Goal: Task Accomplishment & Management: Manage account settings

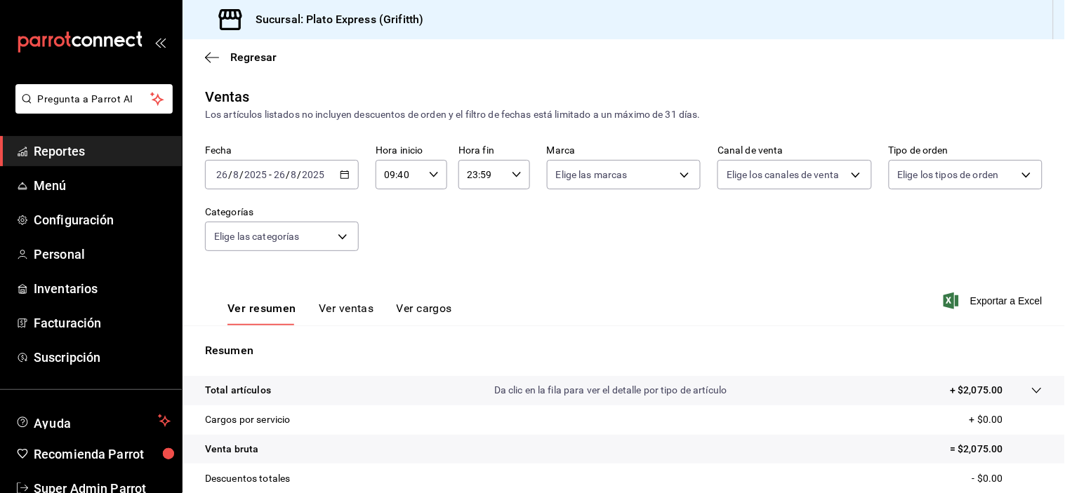
scroll to position [72, 0]
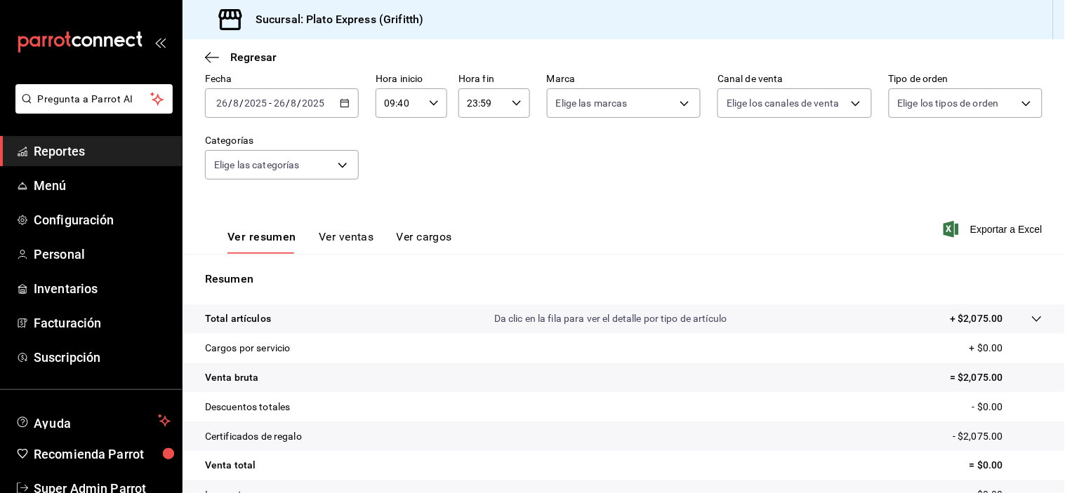
click at [438, 100] on div "09:40 Hora inicio" at bounding box center [412, 102] width 72 height 29
click at [426, 96] on span "40" at bounding box center [426, 90] width 13 height 11
click at [433, 105] on button "40" at bounding box center [425, 91] width 29 height 28
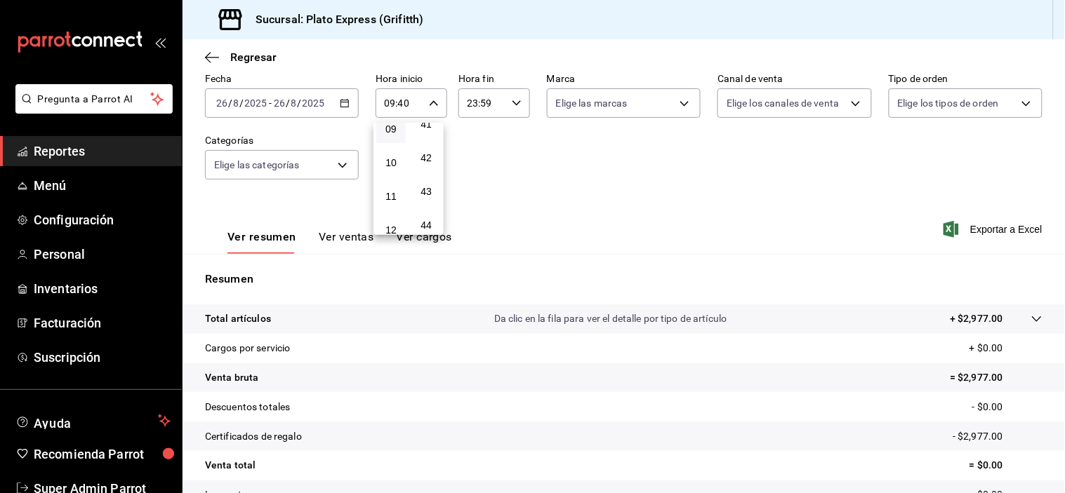
click at [607, 176] on div at bounding box center [532, 246] width 1065 height 493
click at [437, 100] on div "09:40 Hora inicio" at bounding box center [412, 102] width 72 height 29
click at [432, 105] on button "40" at bounding box center [425, 91] width 29 height 28
click at [948, 149] on div at bounding box center [532, 246] width 1065 height 493
click at [352, 232] on button "Ver ventas" at bounding box center [346, 242] width 55 height 24
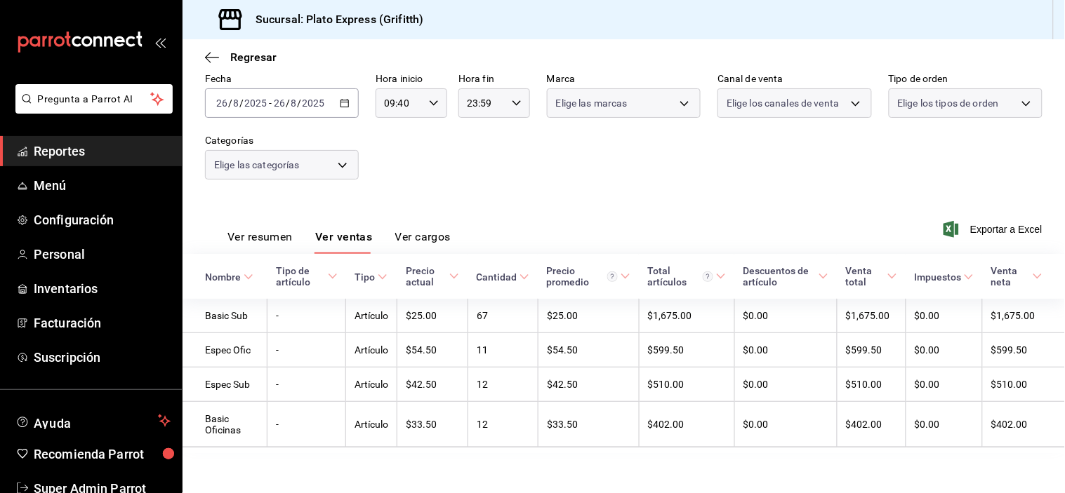
scroll to position [72, 0]
click at [282, 230] on button "Ver resumen" at bounding box center [259, 242] width 65 height 24
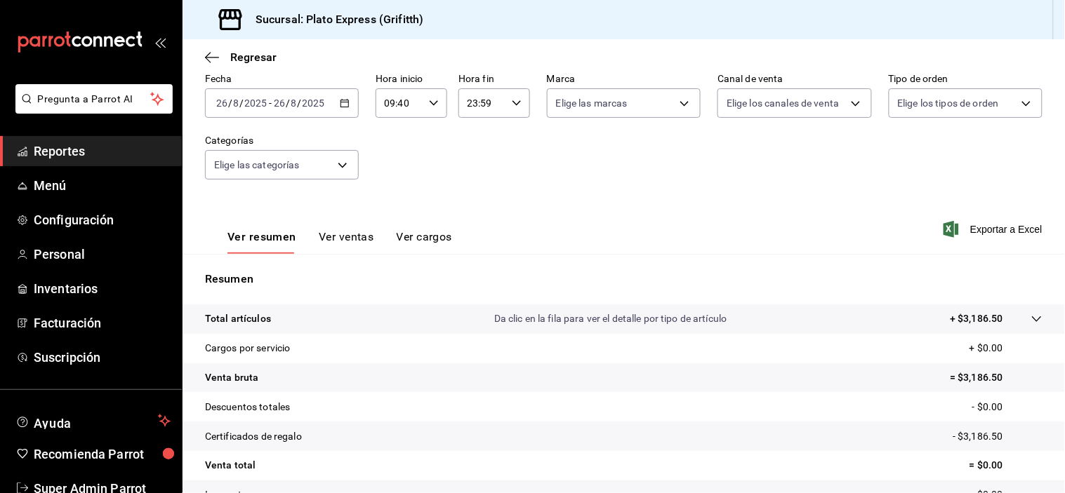
click at [432, 102] on icon "button" at bounding box center [434, 103] width 10 height 10
click at [433, 105] on button "40" at bounding box center [425, 91] width 29 height 28
click at [497, 175] on div at bounding box center [532, 246] width 1065 height 493
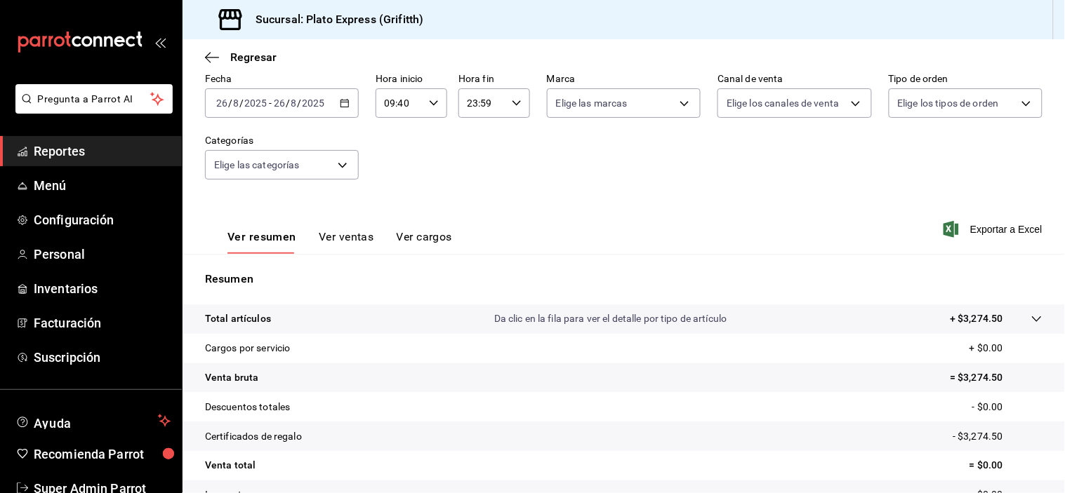
click at [333, 247] on button "Ver ventas" at bounding box center [346, 242] width 55 height 24
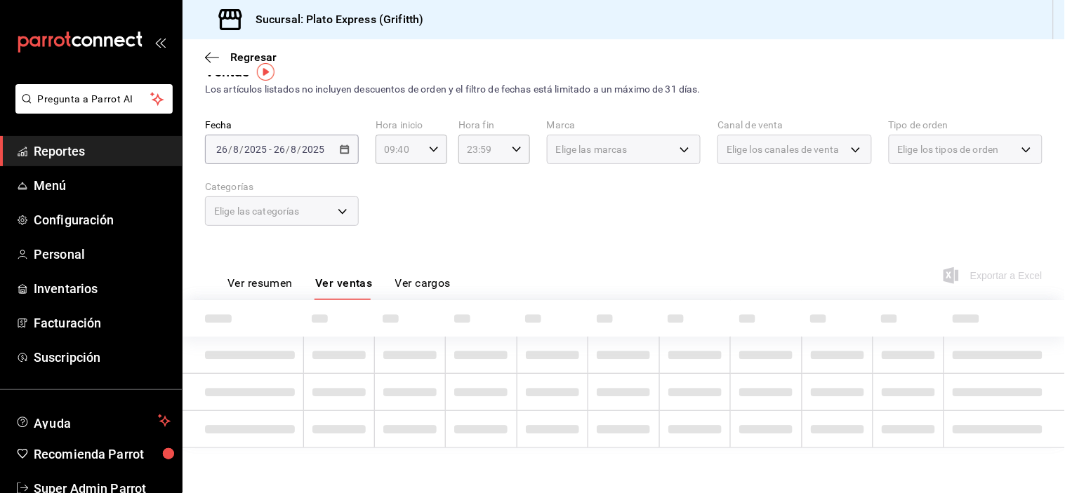
scroll to position [72, 0]
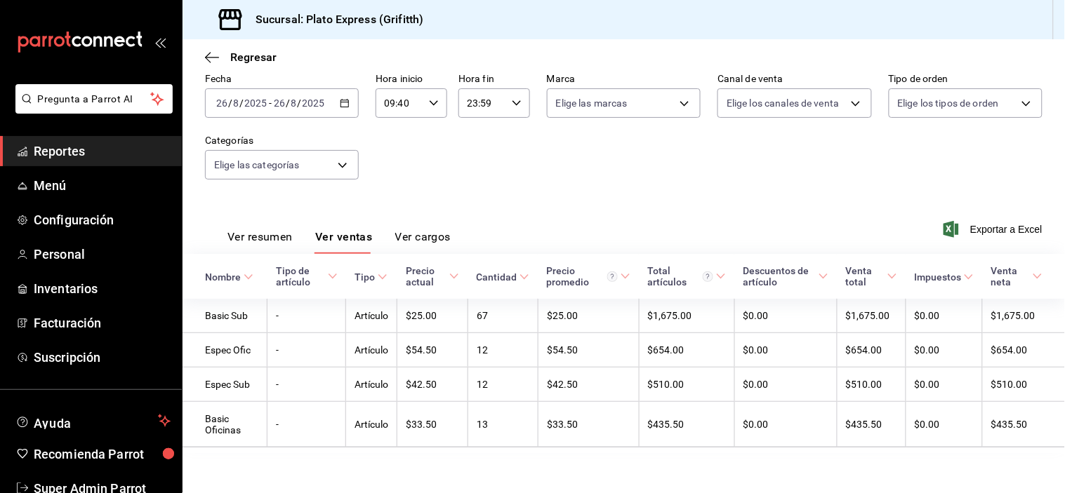
click at [279, 240] on button "Ver resumen" at bounding box center [259, 242] width 65 height 24
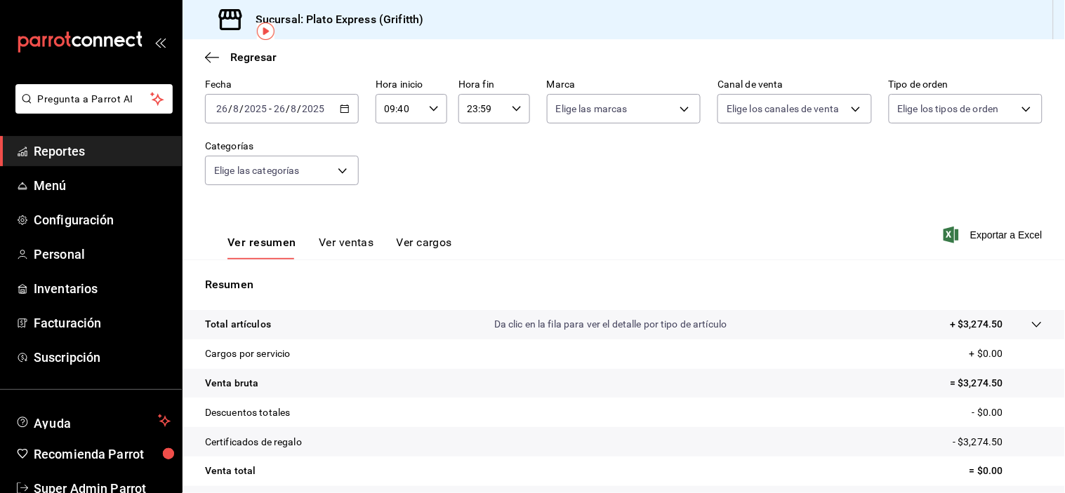
scroll to position [73, 0]
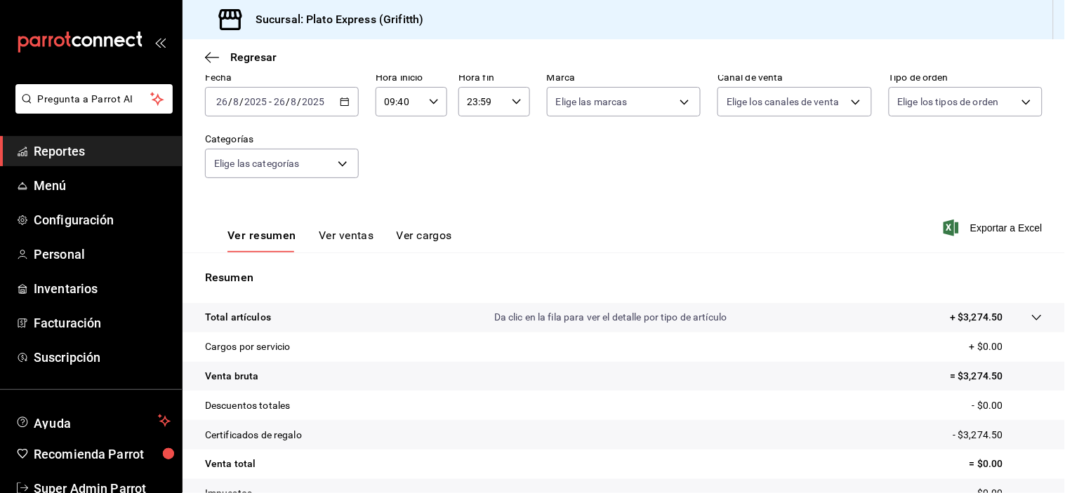
click at [437, 108] on div "09:40 Hora inicio" at bounding box center [412, 101] width 72 height 29
click at [432, 94] on span "40" at bounding box center [426, 88] width 13 height 11
click at [555, 178] on div at bounding box center [532, 246] width 1065 height 493
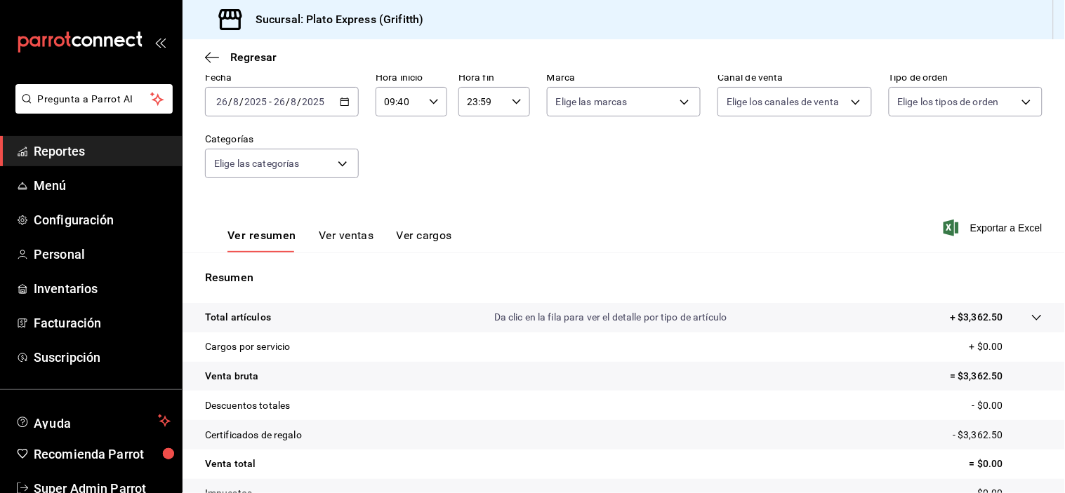
click at [427, 94] on div "09:40 Hora inicio" at bounding box center [412, 101] width 72 height 29
click at [425, 94] on span "40" at bounding box center [426, 88] width 13 height 11
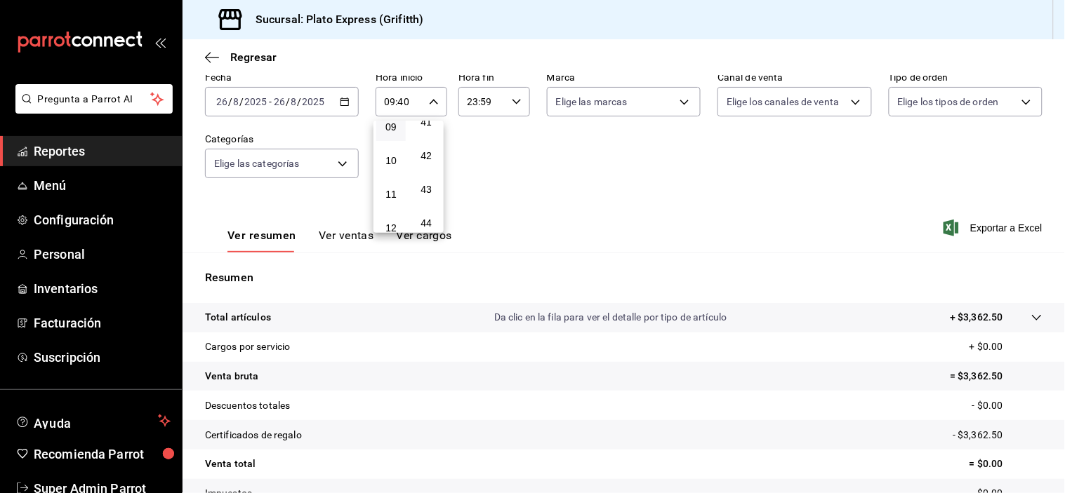
click at [425, 94] on span "40" at bounding box center [426, 88] width 13 height 11
click at [531, 157] on div at bounding box center [532, 246] width 1065 height 493
click at [356, 244] on button "Ver ventas" at bounding box center [346, 241] width 55 height 24
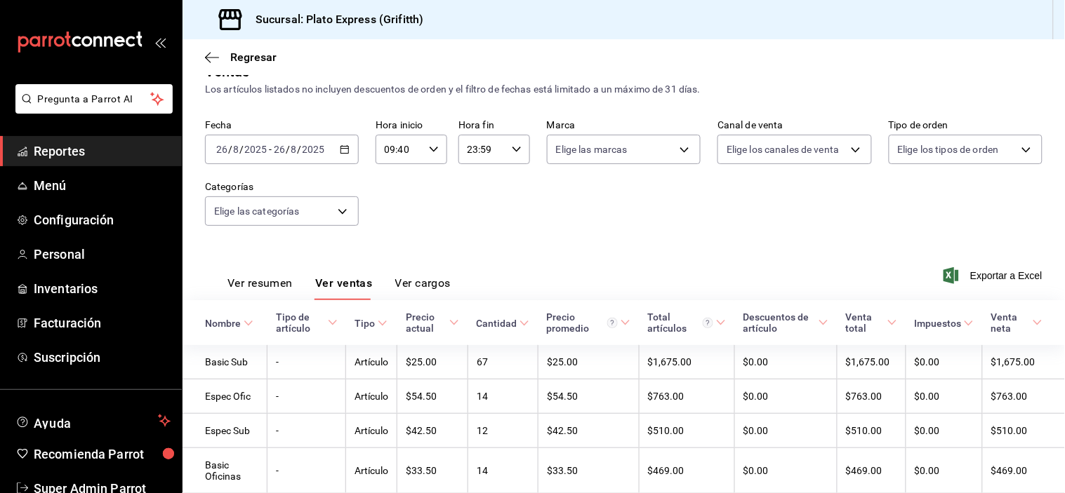
scroll to position [73, 0]
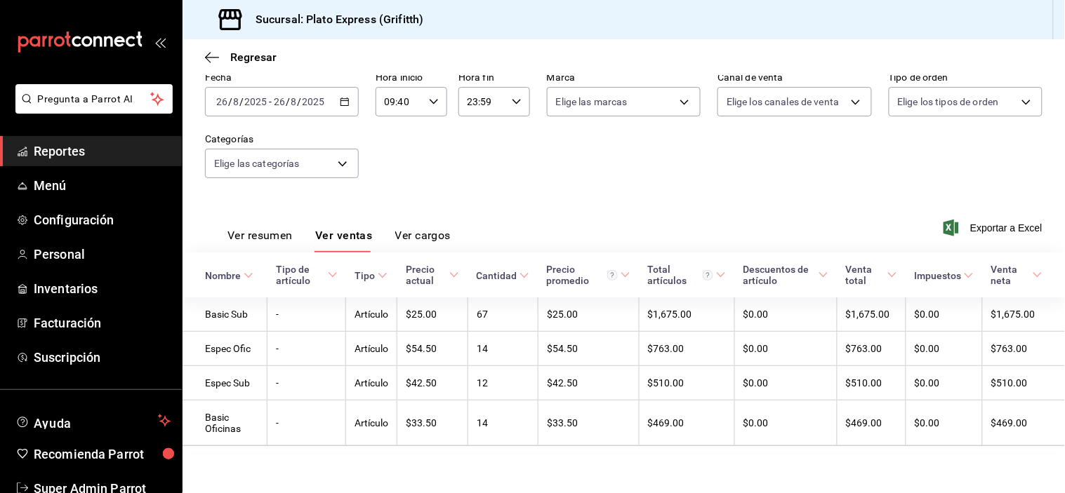
click at [278, 244] on button "Ver resumen" at bounding box center [259, 241] width 65 height 24
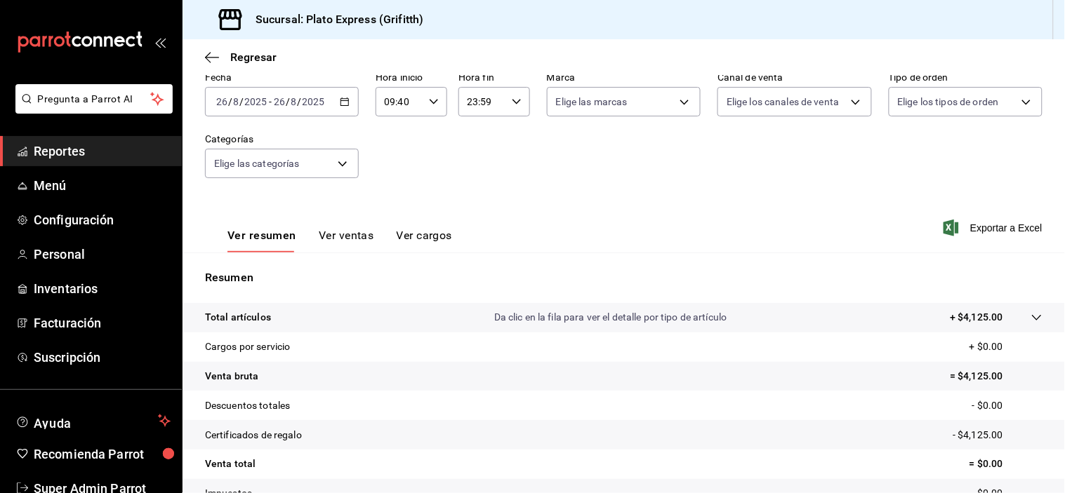
click at [439, 103] on div "09:40 Hora inicio" at bounding box center [412, 101] width 72 height 29
click at [422, 94] on span "40" at bounding box center [426, 88] width 13 height 11
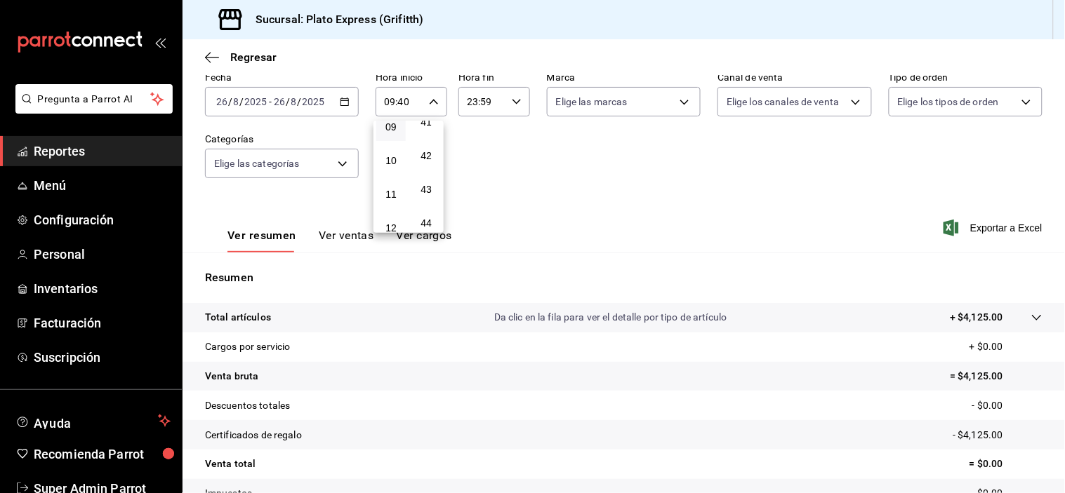
click at [422, 94] on span "40" at bounding box center [426, 88] width 13 height 11
click at [425, 94] on span "40" at bounding box center [426, 88] width 13 height 11
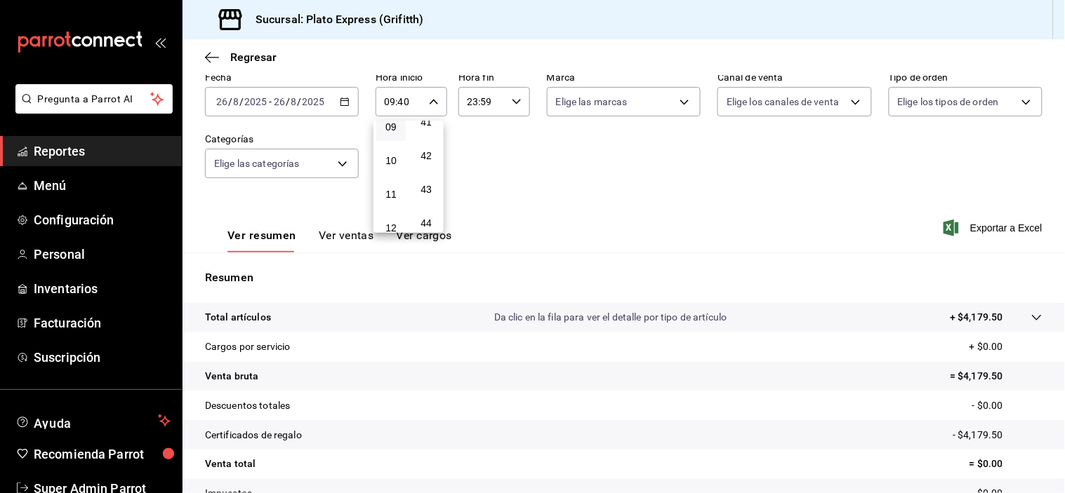
click at [425, 94] on span "40" at bounding box center [426, 88] width 13 height 11
click at [557, 199] on div at bounding box center [532, 246] width 1065 height 493
click at [89, 222] on span "Configuración" at bounding box center [102, 220] width 137 height 19
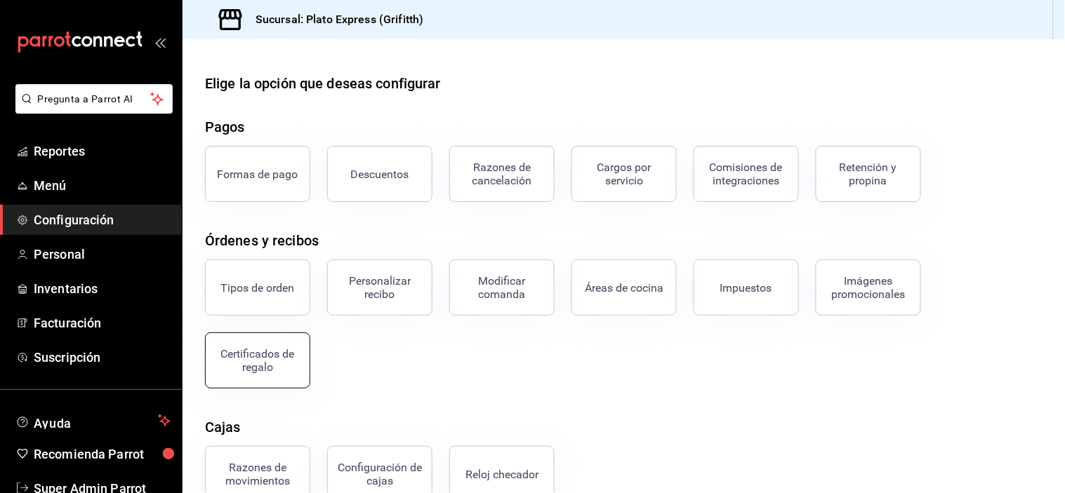
click at [281, 346] on button "Certificados de regalo" at bounding box center [257, 361] width 105 height 56
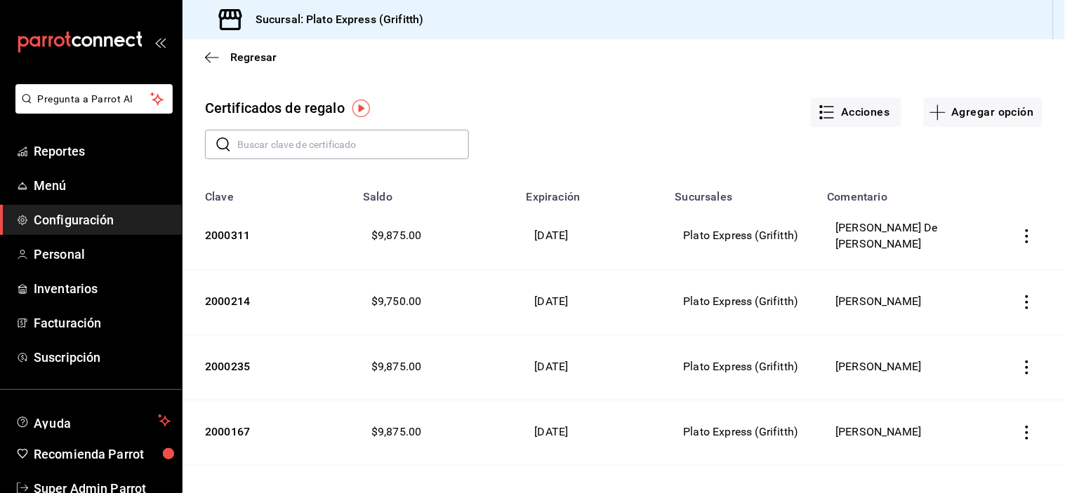
click at [300, 152] on input "text" at bounding box center [353, 145] width 232 height 28
type input "174407"
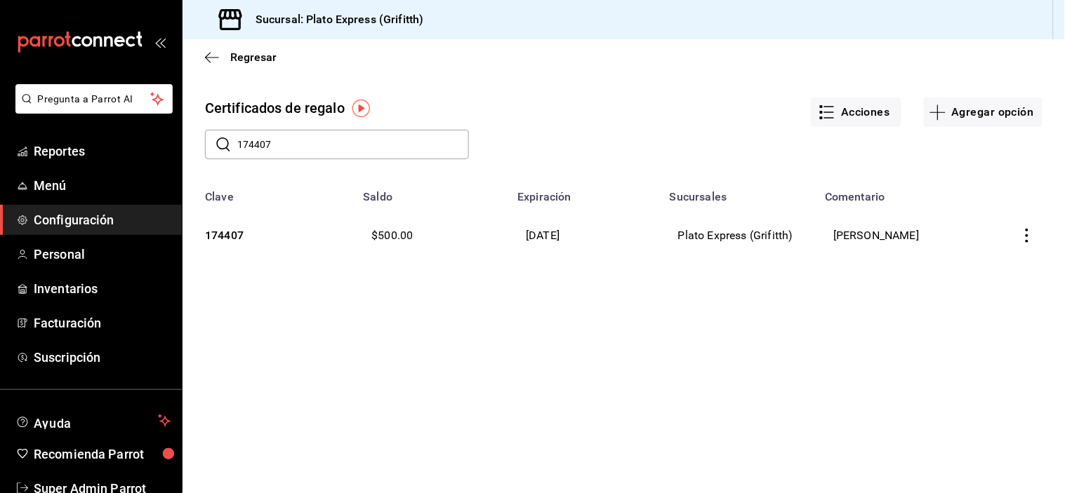
click at [1025, 239] on icon "button" at bounding box center [1027, 236] width 14 height 14
click at [993, 214] on li "Editar" at bounding box center [978, 202] width 126 height 34
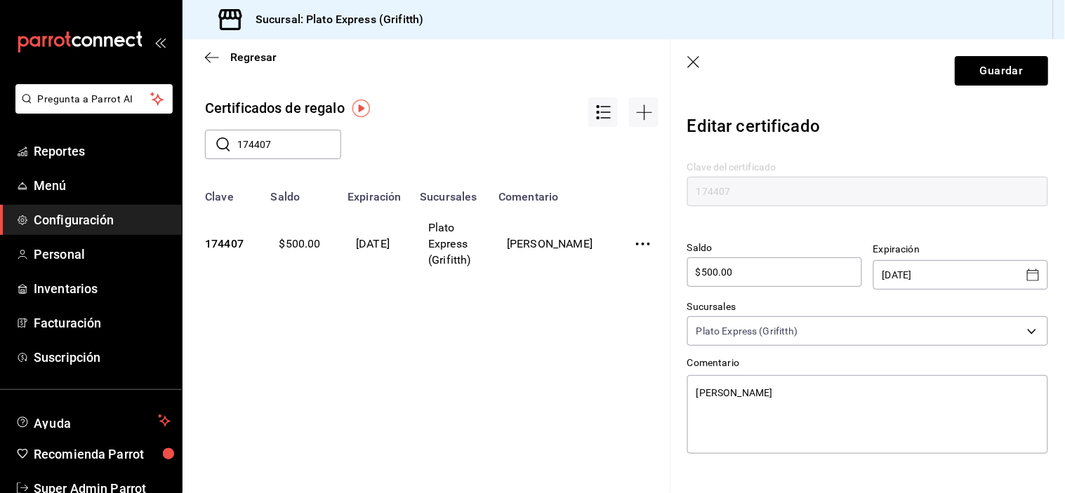
click at [1026, 279] on icon "Open calendar" at bounding box center [1033, 275] width 17 height 17
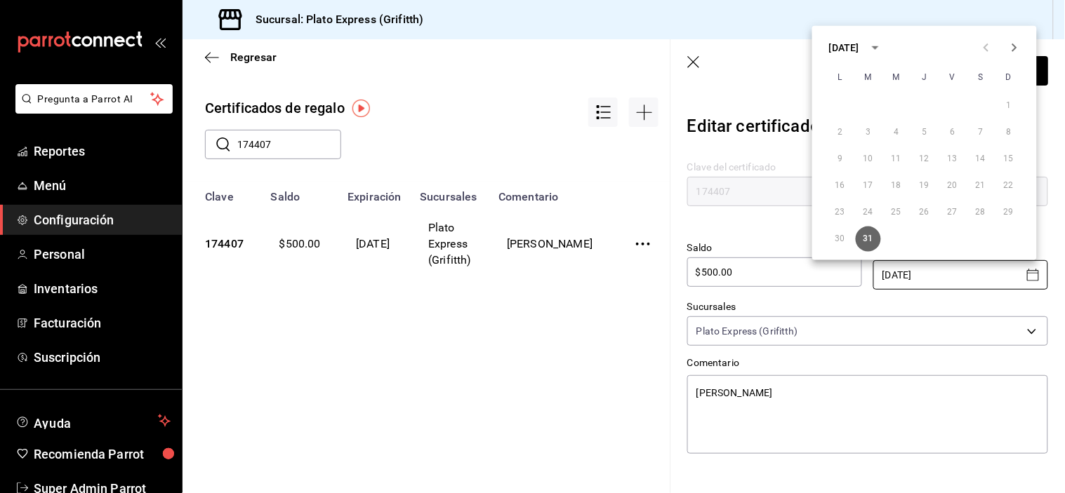
click at [1022, 48] on icon "Next month" at bounding box center [1014, 47] width 17 height 17
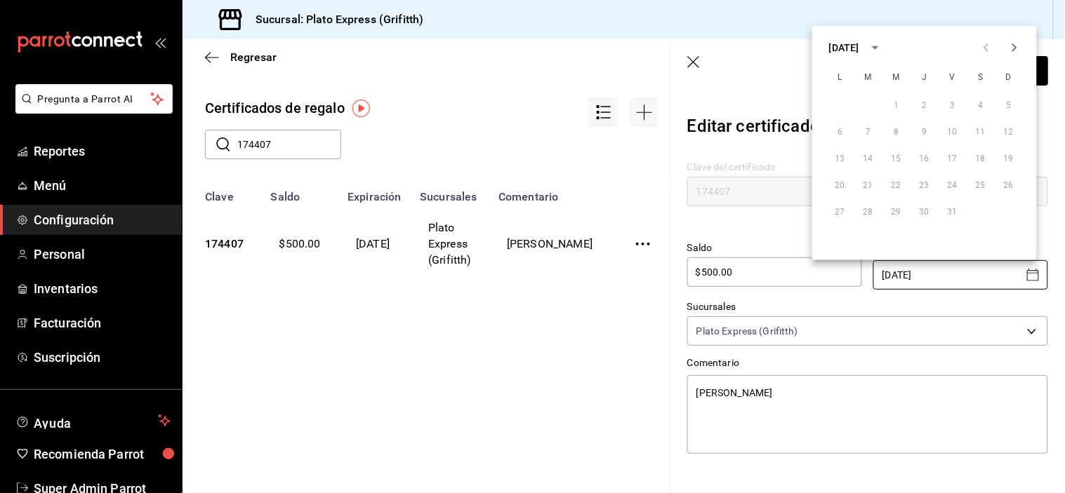
click at [1022, 48] on icon "Next month" at bounding box center [1014, 47] width 17 height 17
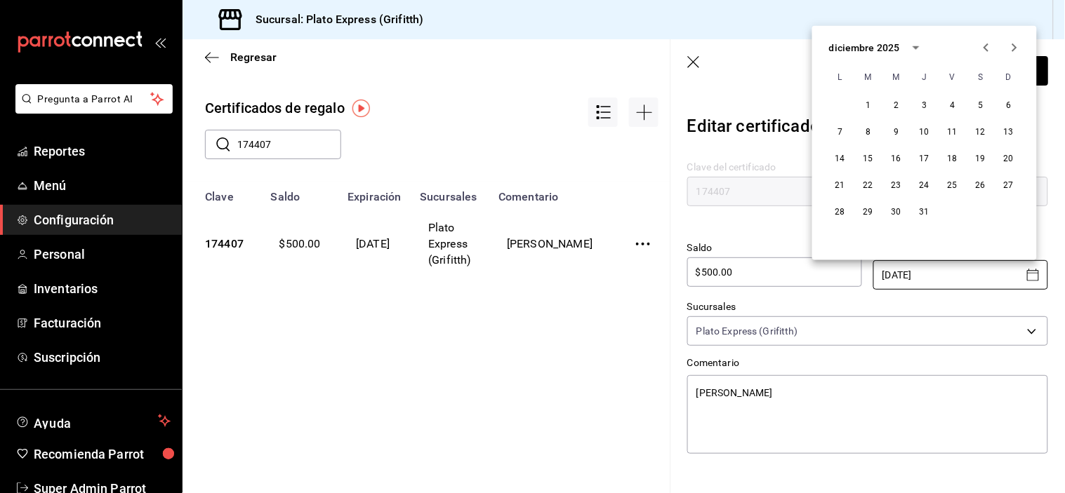
click at [1022, 48] on icon "Next month" at bounding box center [1014, 47] width 17 height 17
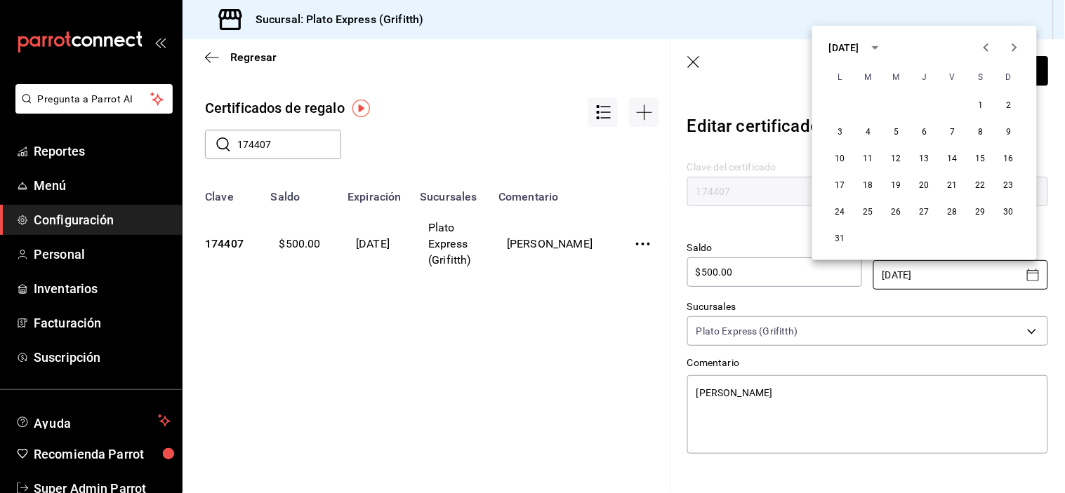
click at [1022, 48] on icon "Next month" at bounding box center [1014, 47] width 17 height 17
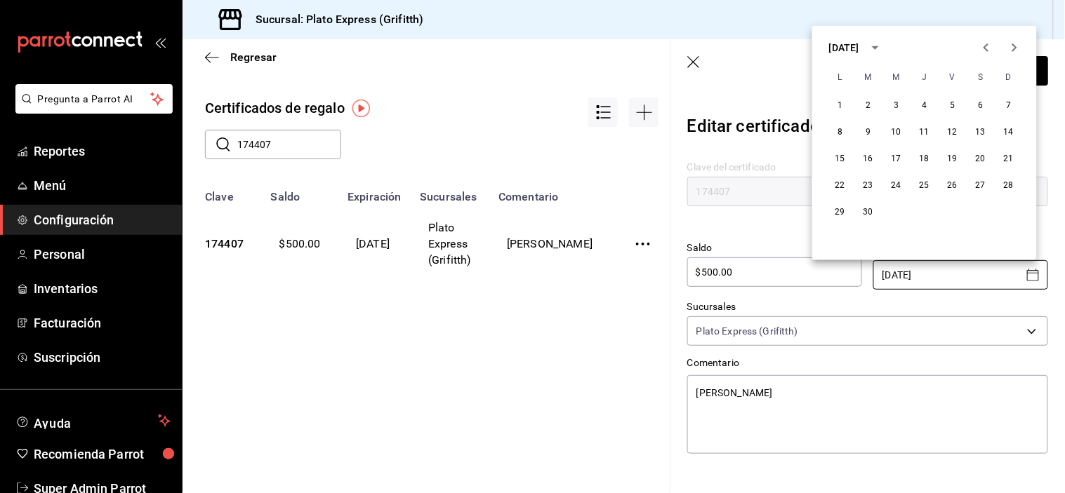
click at [1022, 48] on icon "Next month" at bounding box center [1014, 47] width 17 height 17
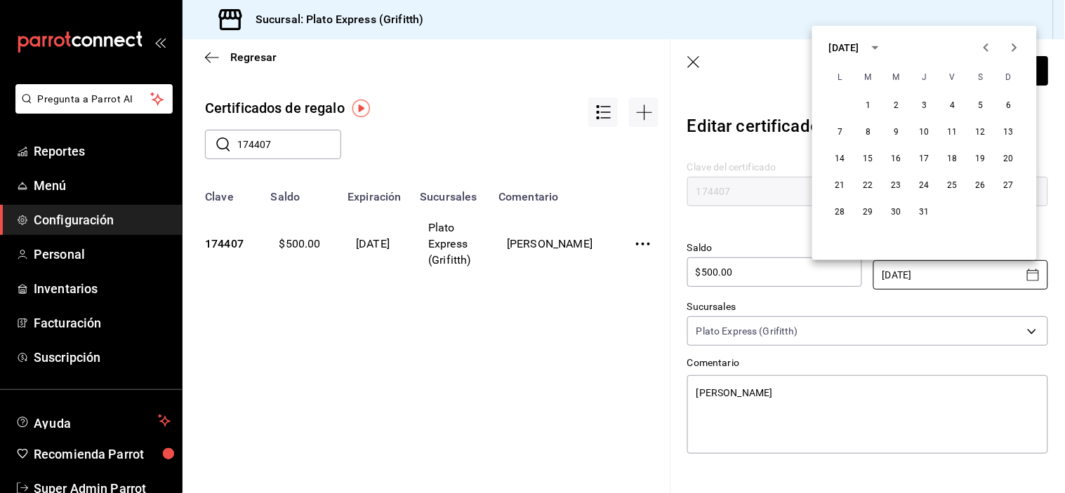
click at [1022, 48] on icon "Next month" at bounding box center [1014, 47] width 17 height 17
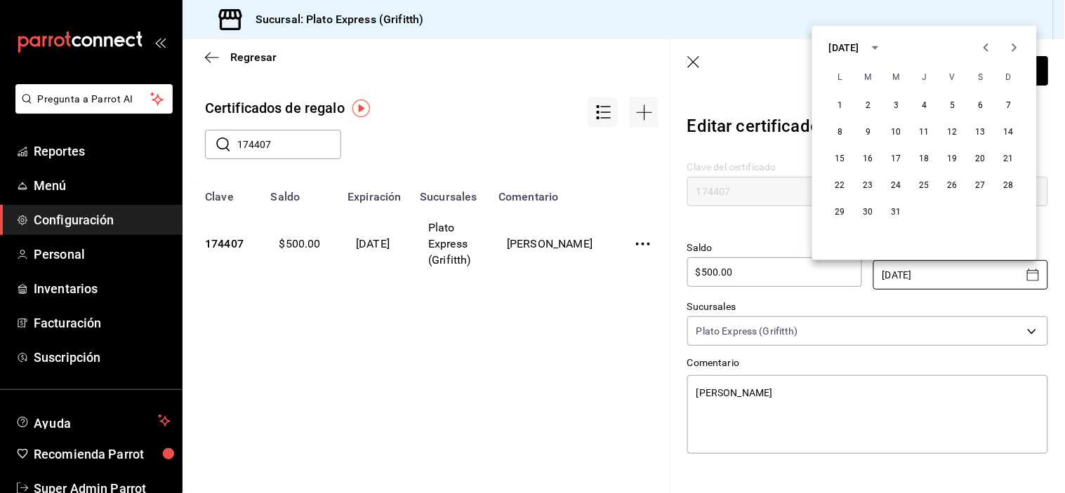
click at [1022, 48] on icon "Next month" at bounding box center [1014, 47] width 17 height 17
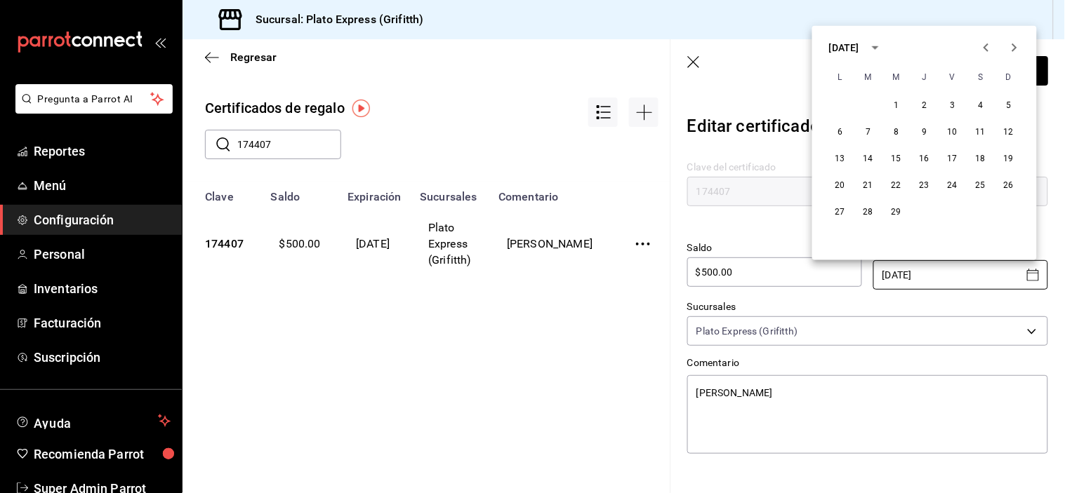
click at [1022, 48] on icon "Next month" at bounding box center [1014, 47] width 17 height 17
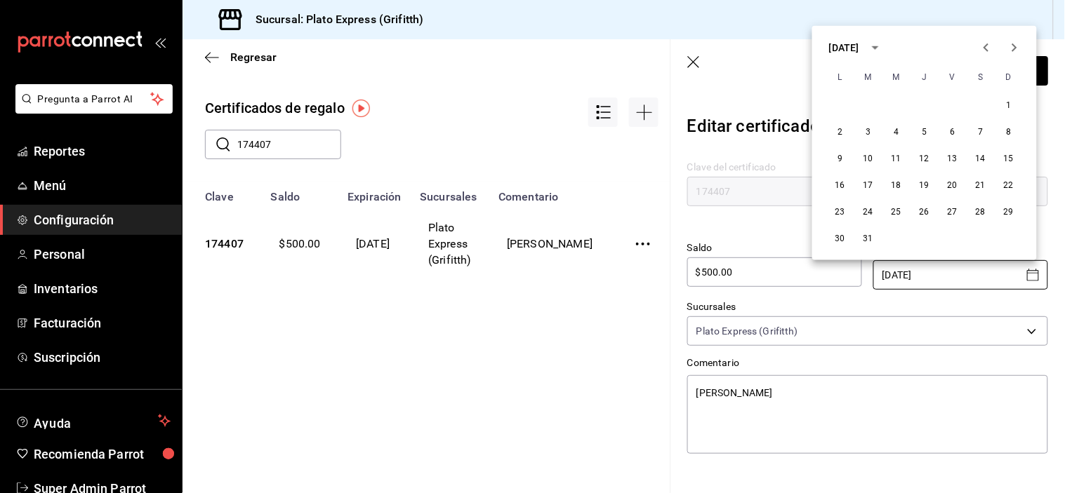
click at [1022, 48] on icon "Next month" at bounding box center [1014, 47] width 17 height 17
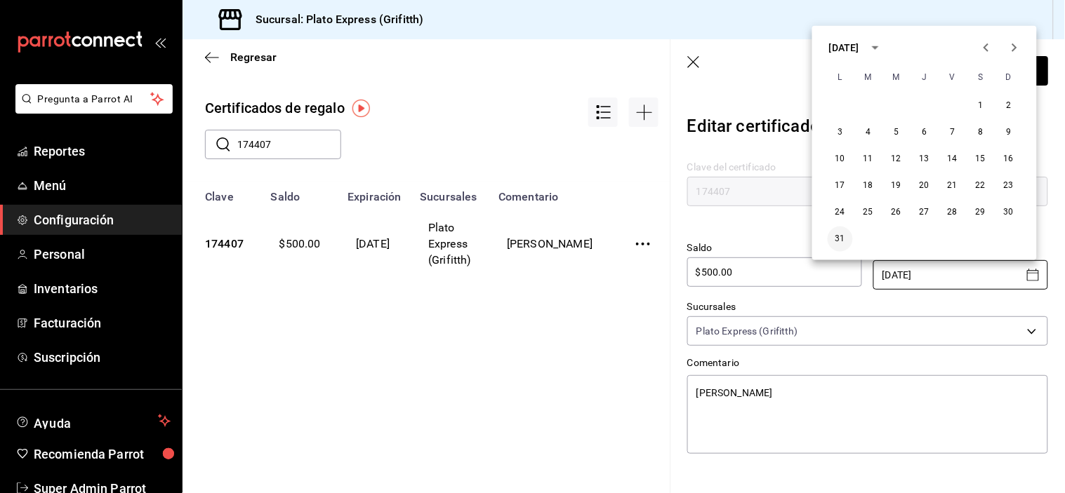
click at [842, 230] on button "31" at bounding box center [840, 239] width 25 height 25
type textarea "x"
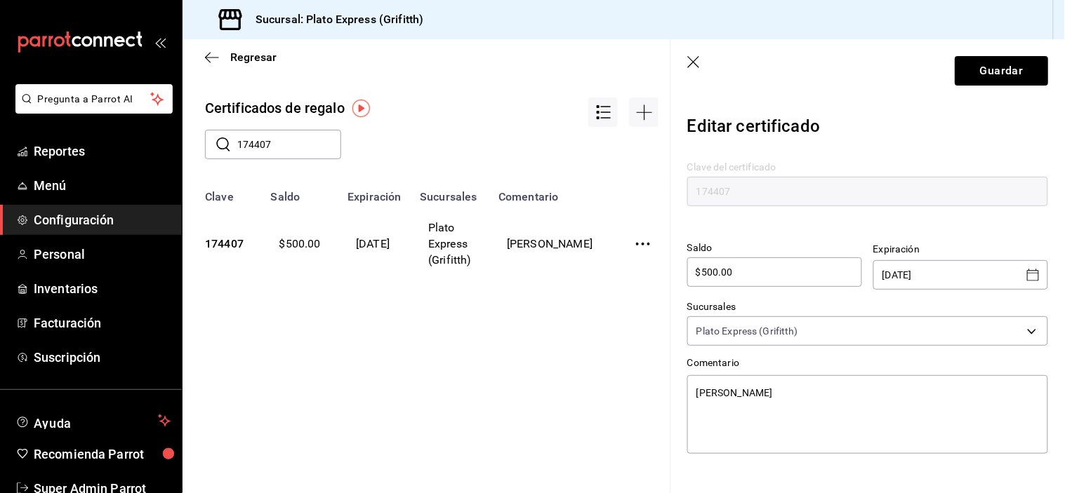
type input "[DATE]"
click at [777, 265] on input "$500.00" at bounding box center [774, 272] width 175 height 17
type textarea "x"
type input "$500.0"
type textarea "x"
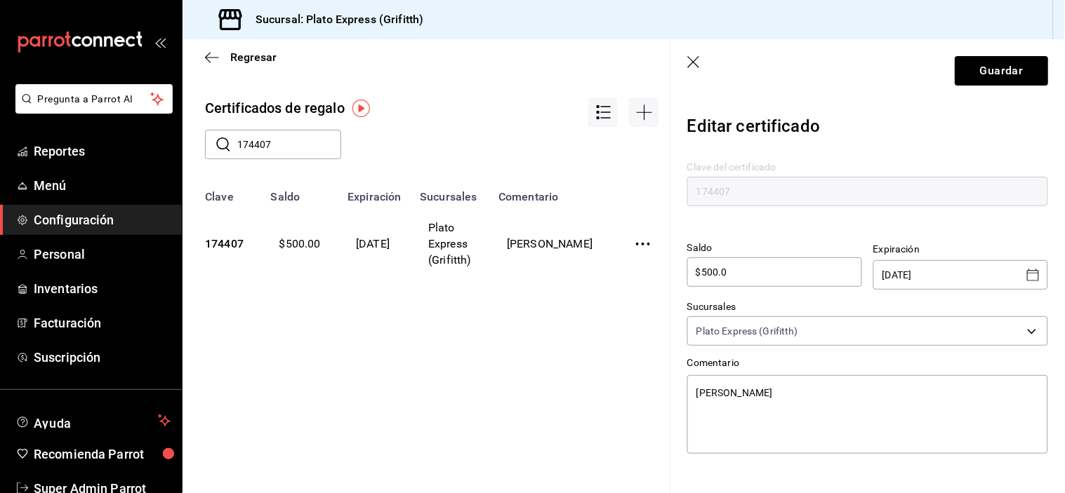
type input "$500."
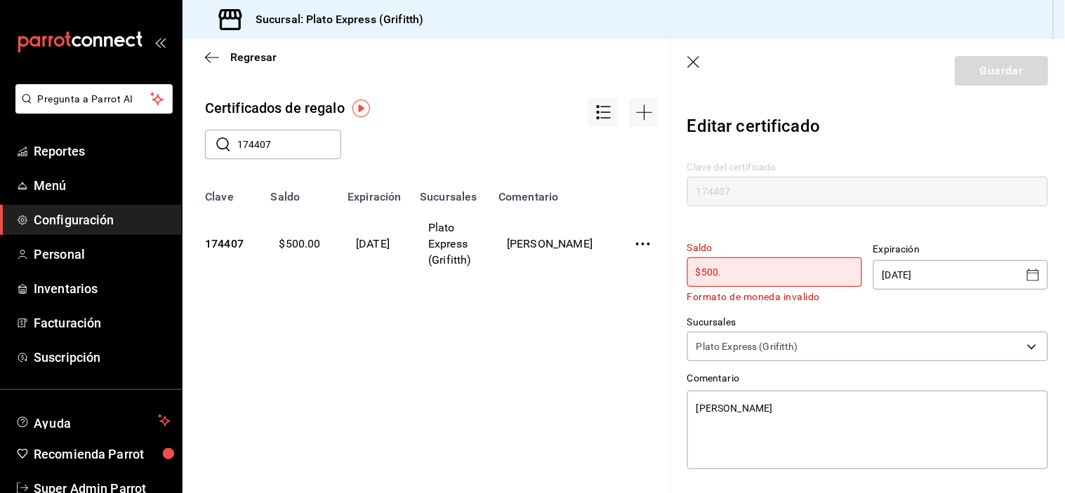
type textarea "x"
type input "$500"
type textarea "x"
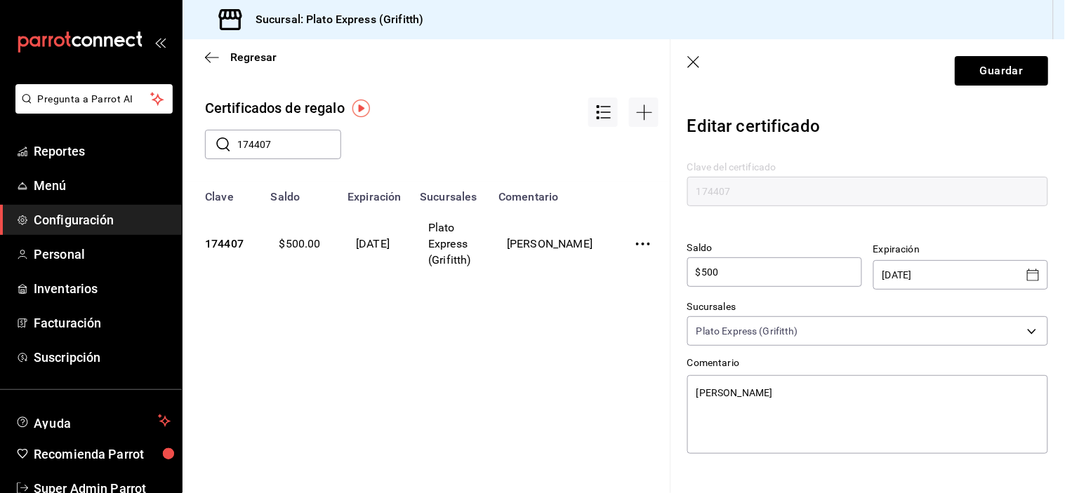
type input "$50"
type textarea "x"
type input "$5"
type textarea "x"
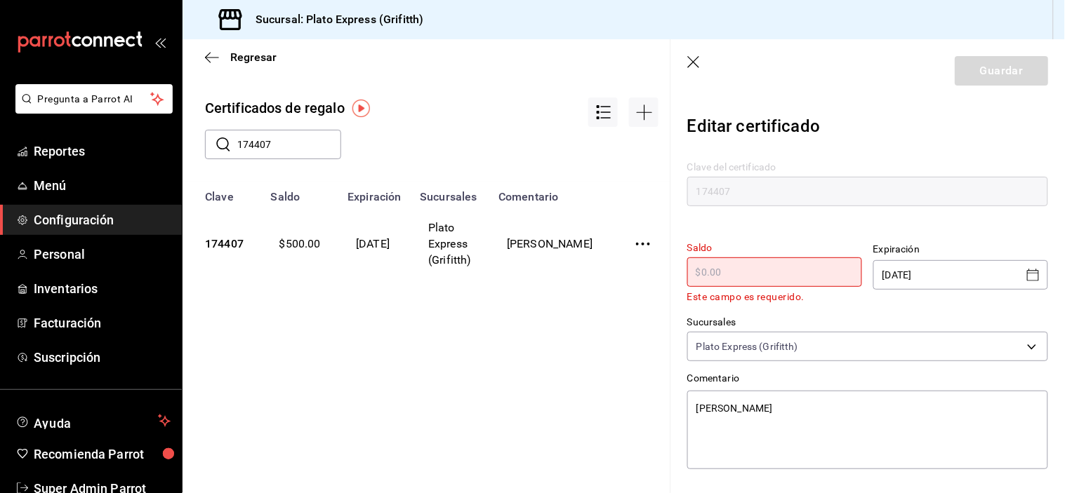
type textarea "x"
type input "$1"
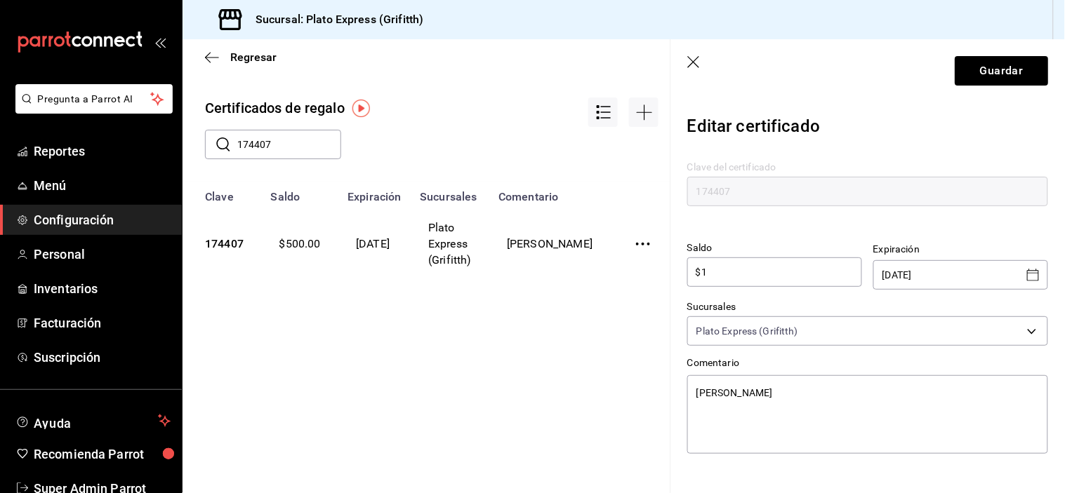
type textarea "x"
type input "$10"
type textarea "x"
type input "$100"
type textarea "x"
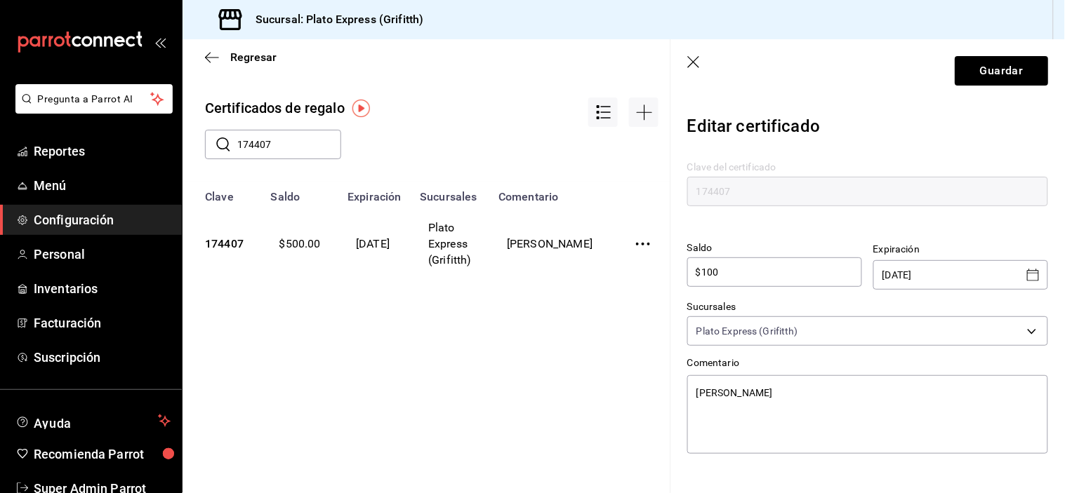
type input "$1,000"
type textarea "x"
type input "$10,000"
type textarea "x"
type input "$100,000"
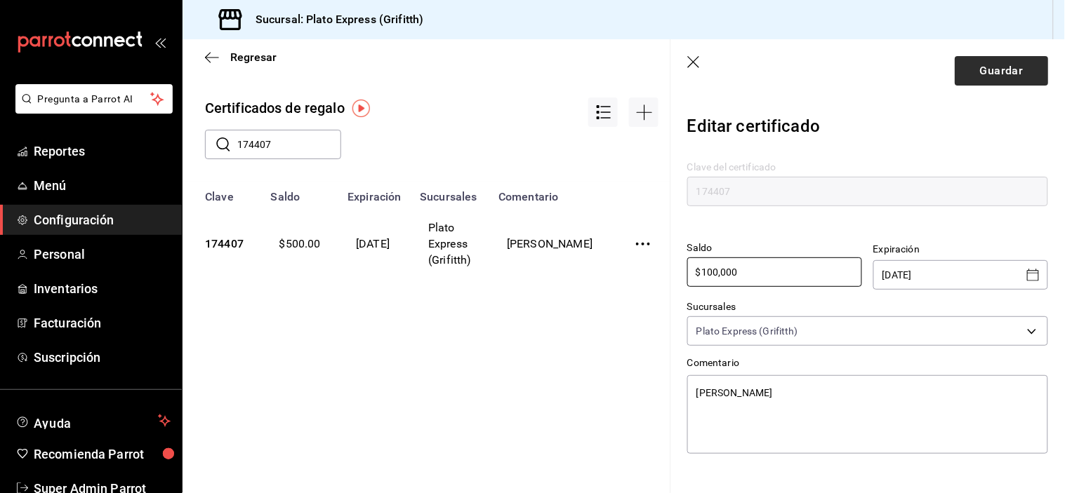
type textarea "x"
type input "$100,000"
click at [988, 61] on button "Guardar" at bounding box center [1001, 70] width 93 height 29
type textarea "x"
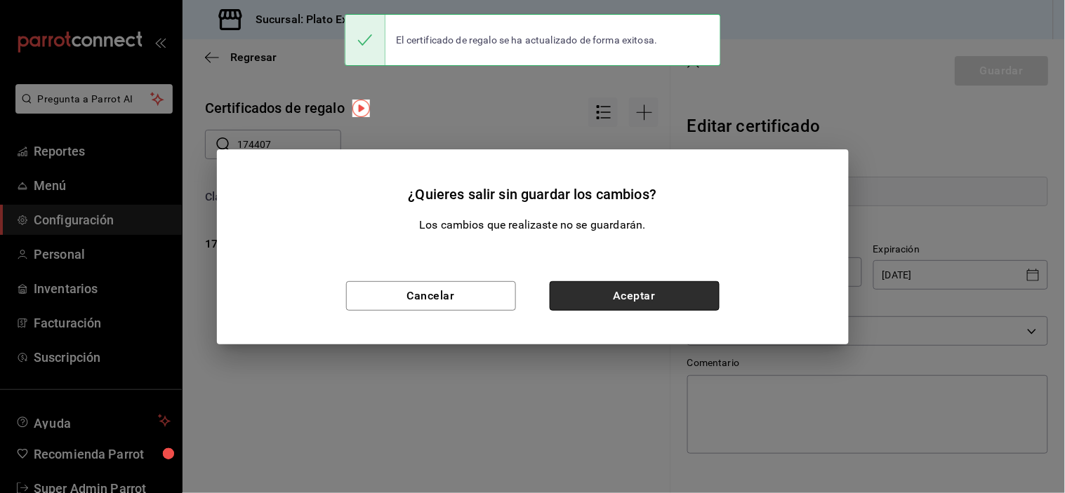
click at [639, 295] on button "Aceptar" at bounding box center [635, 295] width 170 height 29
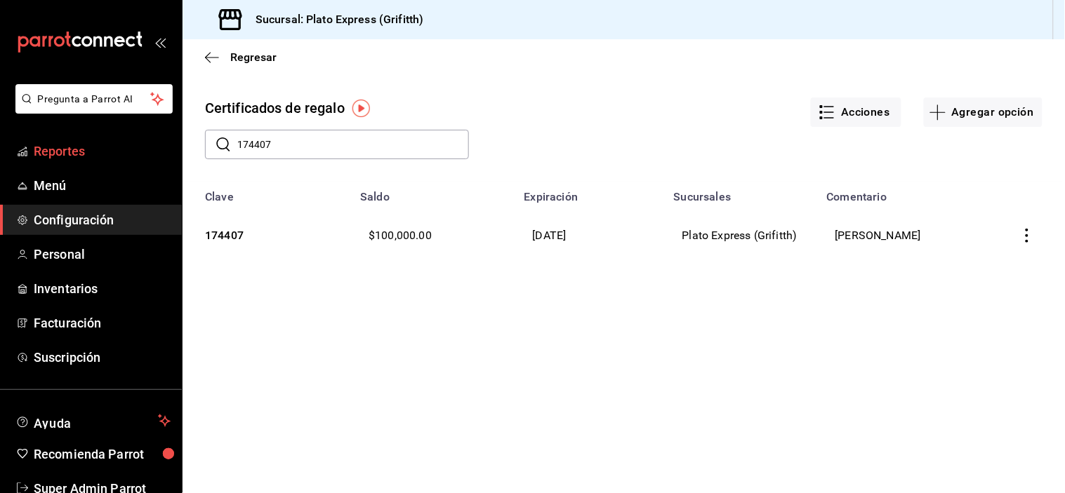
click at [64, 162] on link "Reportes" at bounding box center [91, 151] width 182 height 30
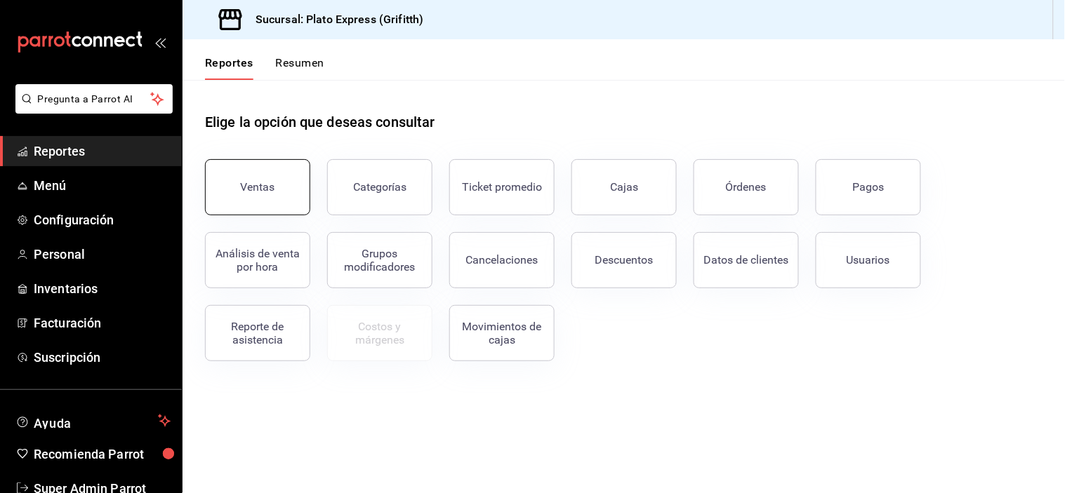
click at [60, 152] on span "Reportes" at bounding box center [102, 151] width 137 height 19
click at [289, 178] on button "Ventas" at bounding box center [257, 187] width 105 height 56
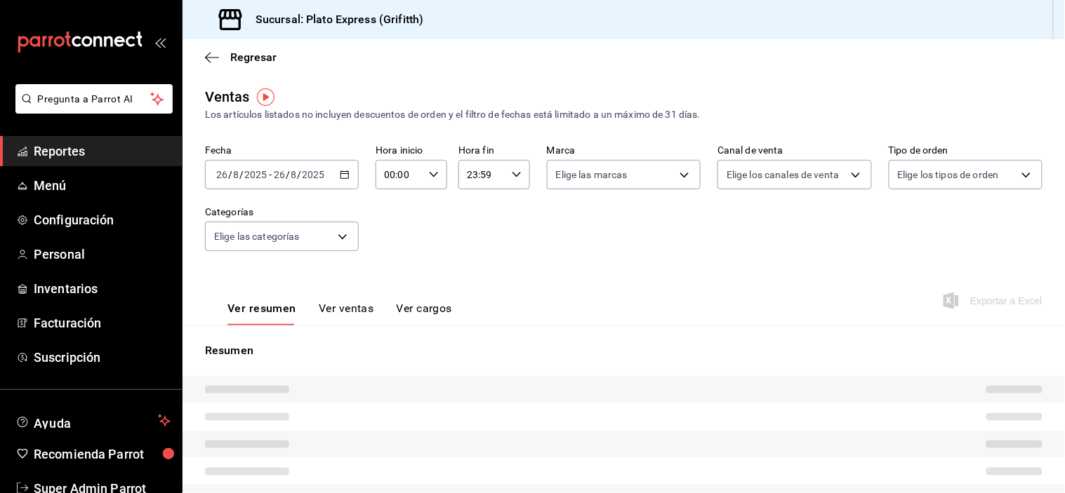
click at [423, 178] on div "00:00 Hora inicio" at bounding box center [412, 174] width 72 height 29
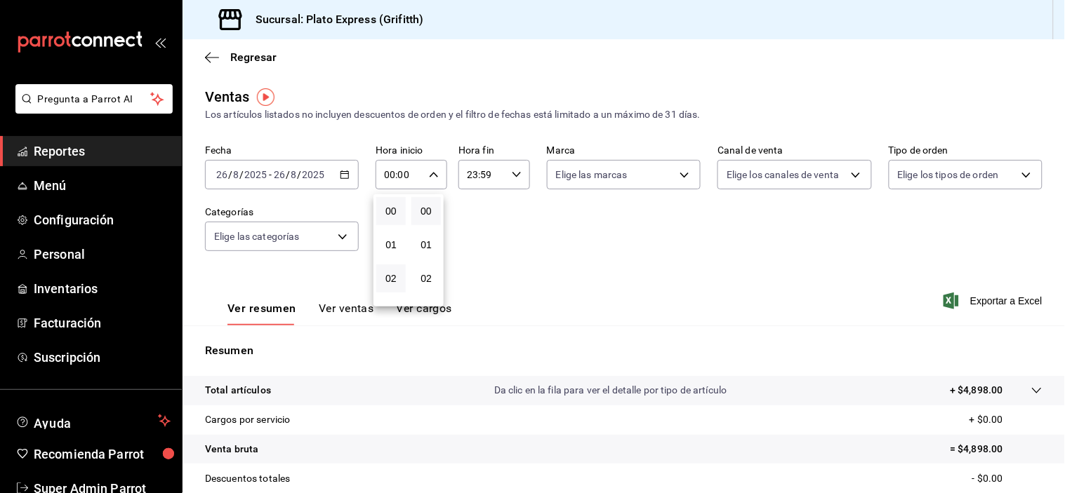
click at [389, 270] on button "02" at bounding box center [390, 279] width 29 height 28
type input "02:00"
click at [389, 270] on span "09" at bounding box center [391, 265] width 13 height 11
type input "09:00"
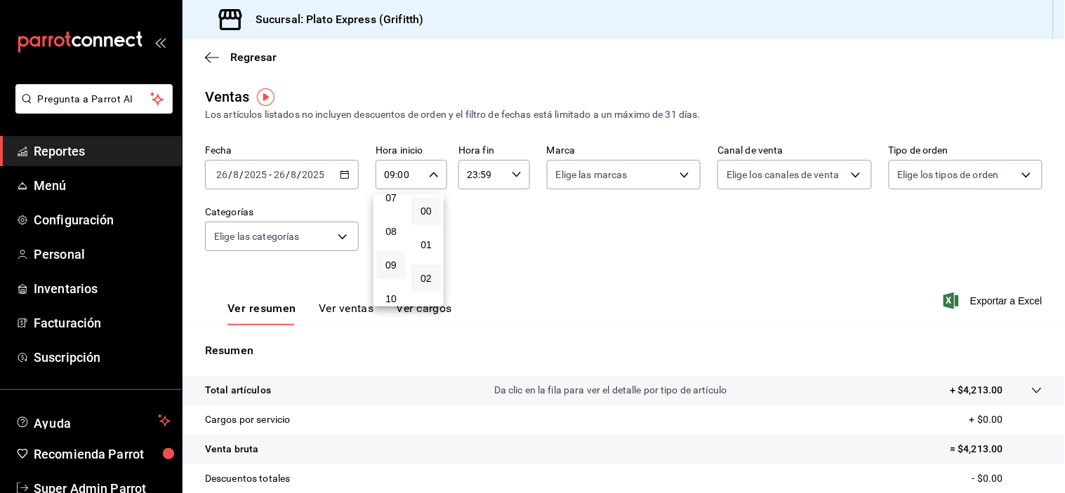
click at [417, 277] on button "02" at bounding box center [425, 279] width 29 height 28
click at [425, 263] on button "40" at bounding box center [425, 249] width 29 height 28
type input "09:40"
click at [552, 286] on div at bounding box center [532, 246] width 1065 height 493
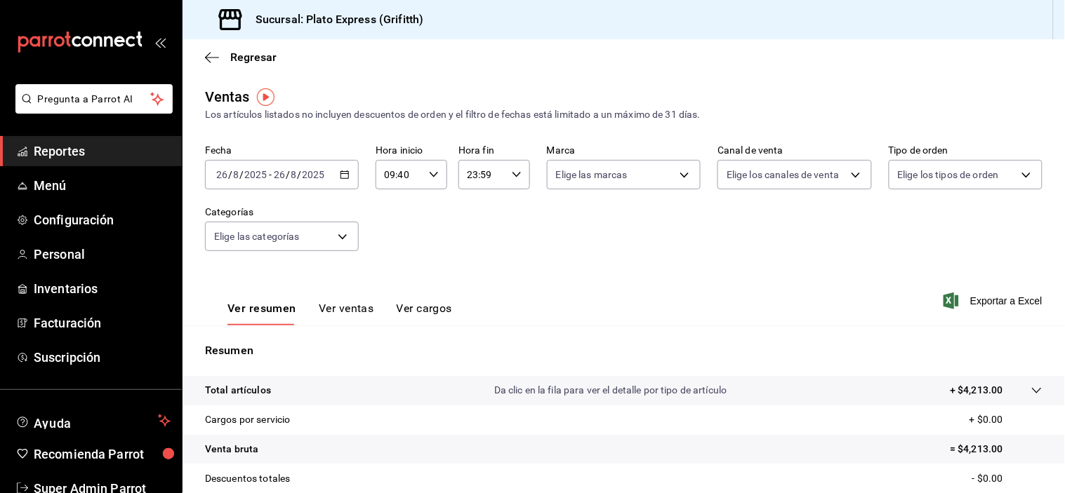
click at [359, 306] on button "Ver ventas" at bounding box center [346, 314] width 55 height 24
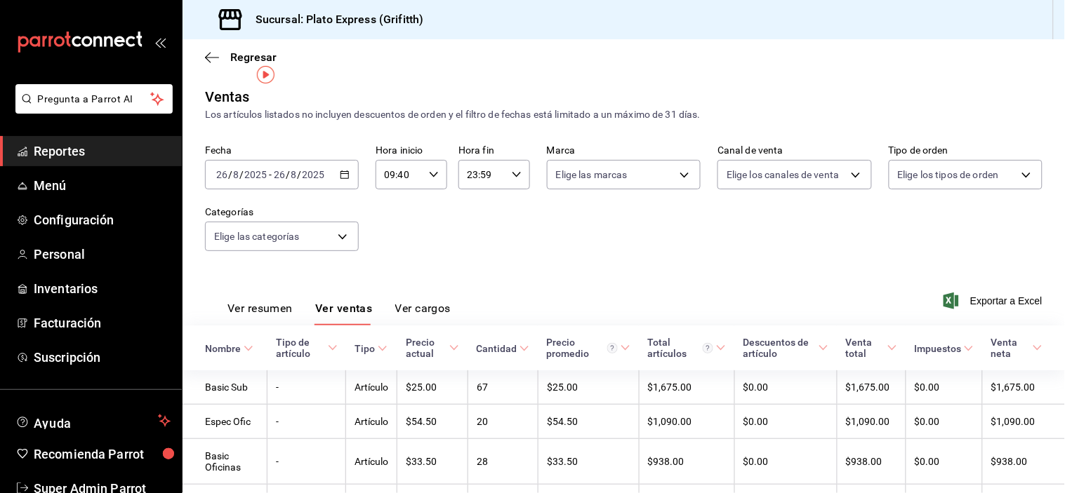
scroll to position [80, 0]
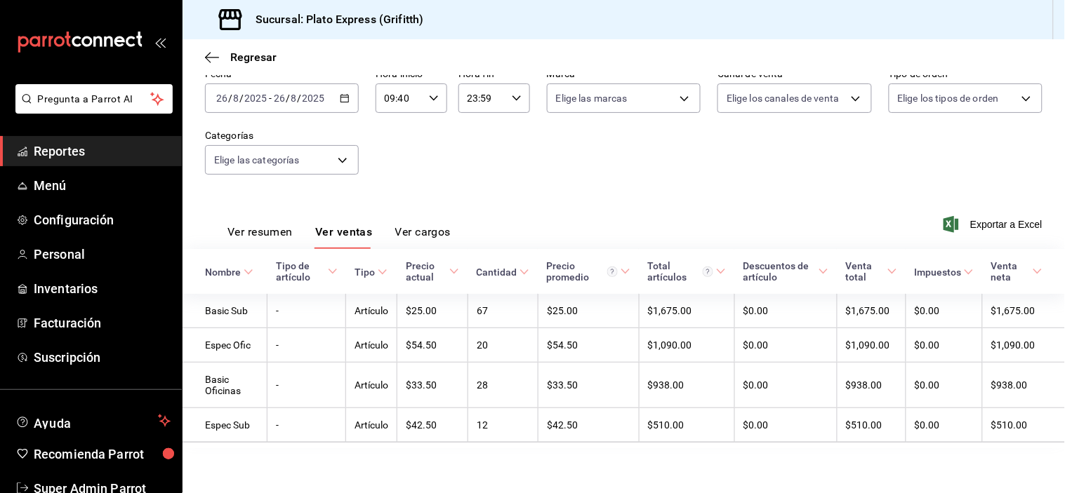
click at [261, 230] on button "Ver resumen" at bounding box center [259, 237] width 65 height 24
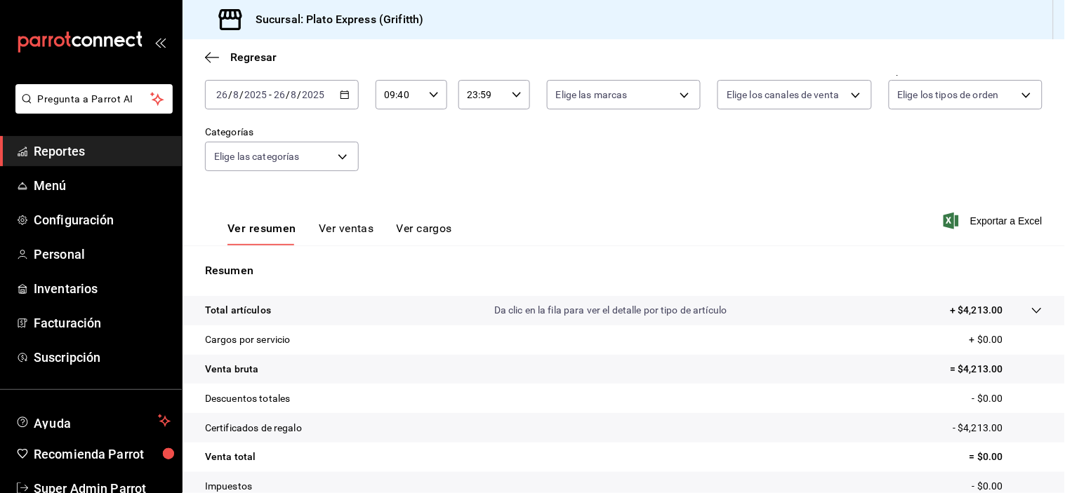
click at [437, 93] on div "09:40 Hora inicio" at bounding box center [412, 94] width 72 height 29
click at [428, 87] on span "40" at bounding box center [426, 81] width 13 height 11
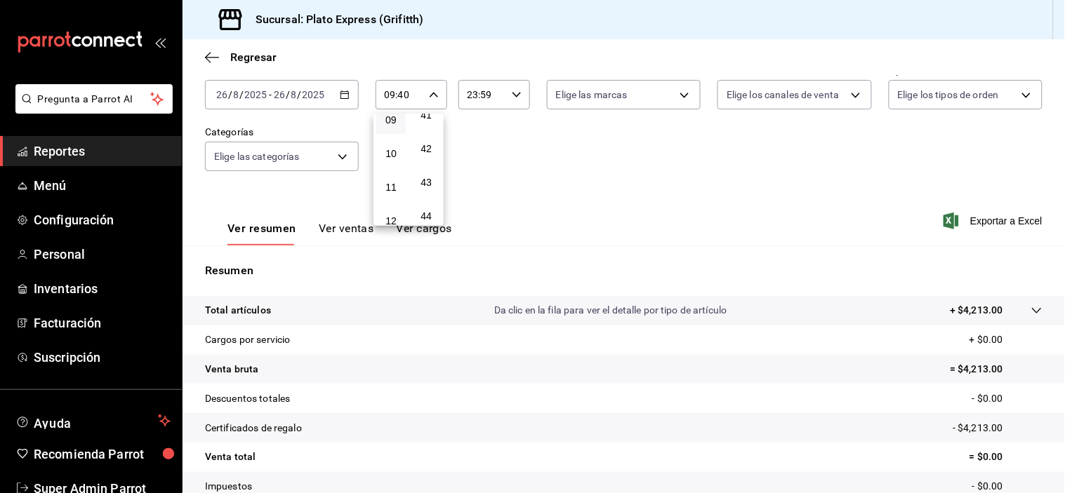
click at [428, 87] on span "40" at bounding box center [426, 81] width 13 height 11
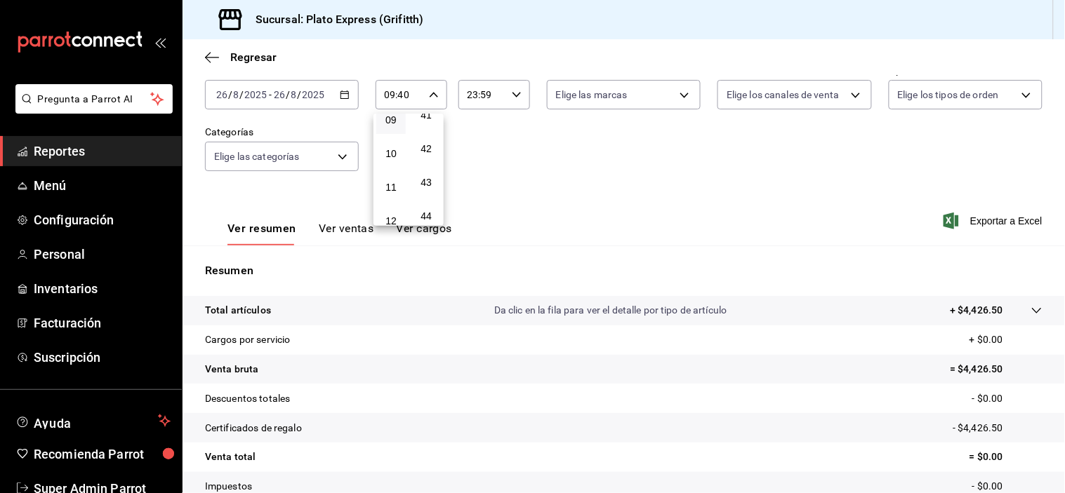
click at [436, 95] on button "40" at bounding box center [425, 81] width 29 height 28
click at [431, 87] on span "40" at bounding box center [426, 81] width 13 height 11
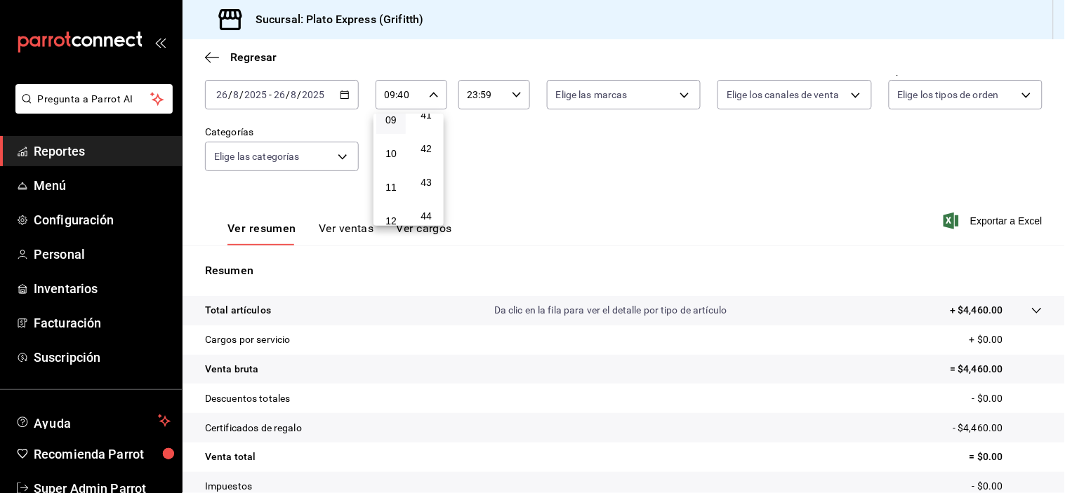
click at [431, 87] on span "40" at bounding box center [426, 81] width 13 height 11
click at [545, 157] on div at bounding box center [532, 246] width 1065 height 493
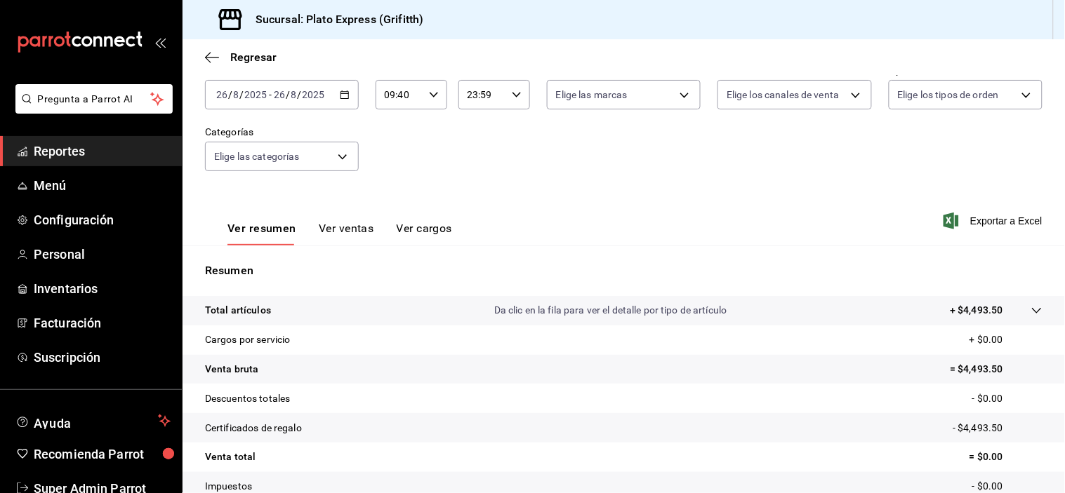
click at [417, 102] on input "09:40" at bounding box center [400, 95] width 48 height 28
click at [422, 95] on button "40" at bounding box center [425, 81] width 29 height 28
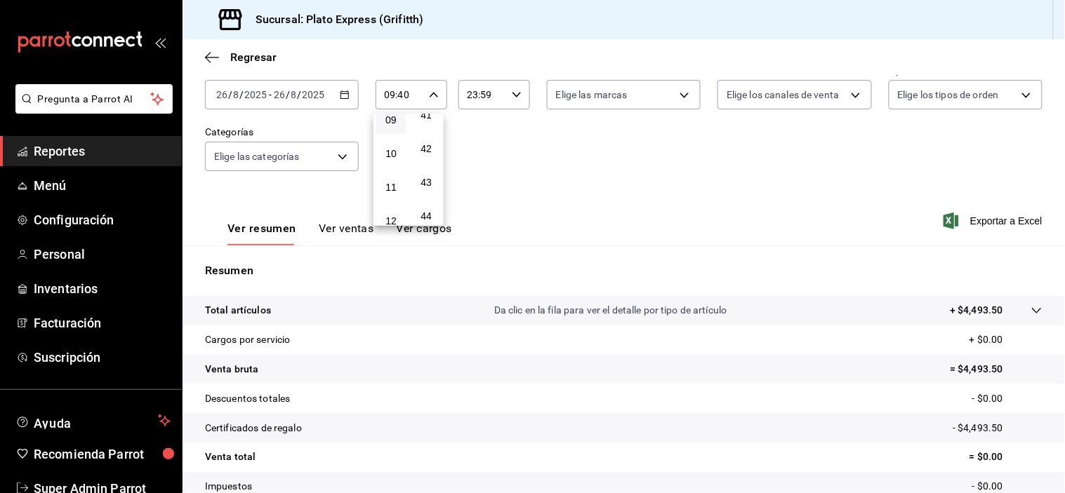
click at [422, 95] on button "40" at bounding box center [425, 81] width 29 height 28
click at [432, 95] on button "40" at bounding box center [425, 81] width 29 height 28
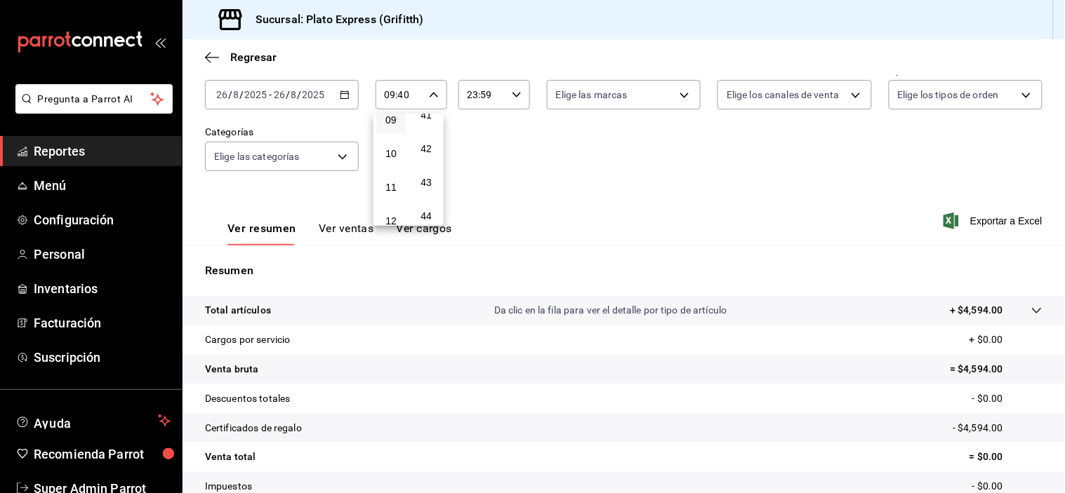
click at [432, 95] on button "40" at bounding box center [425, 81] width 29 height 28
click at [643, 216] on div at bounding box center [532, 246] width 1065 height 493
click at [371, 234] on button "Ver ventas" at bounding box center [346, 234] width 55 height 24
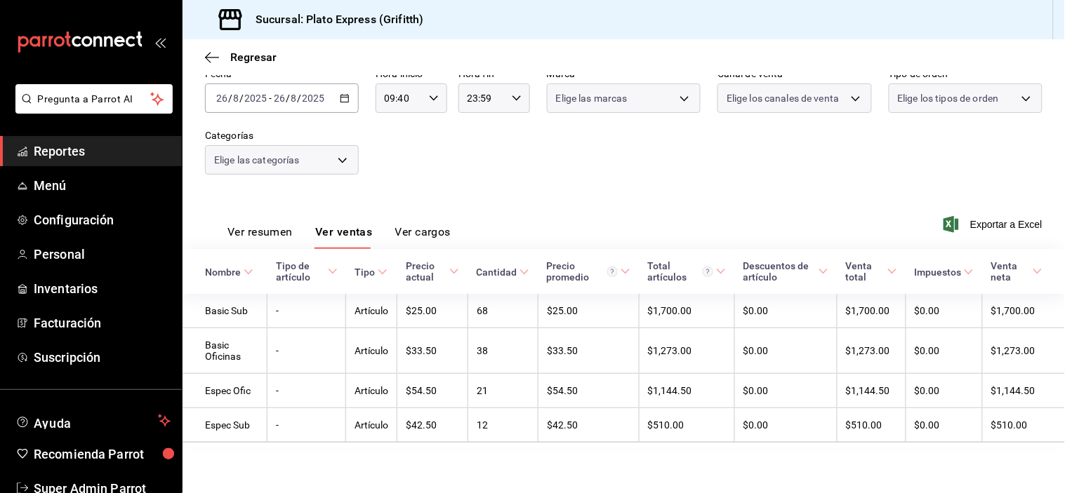
scroll to position [80, 0]
